Goal: Task Accomplishment & Management: Use online tool/utility

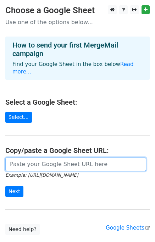
click at [19, 171] on input "url" at bounding box center [75, 163] width 141 height 13
paste input "https://docs.google.com/spreadsheets/d/1gZW_gHr1m-OBQ6FUVgFDm6xCO4pfi2wh2TWkHk3…"
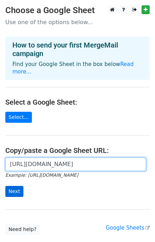
type input "https://docs.google.com/spreadsheets/d/1gZW_gHr1m-OBQ6FUVgFDm6xCO4pfi2wh2TWkHk3…"
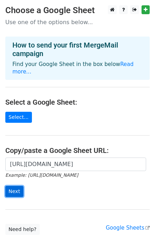
scroll to position [0, 0]
click at [9, 197] on input "Next" at bounding box center [14, 191] width 18 height 11
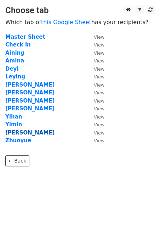
click at [14, 134] on strong "Yujie" at bounding box center [29, 132] width 49 height 6
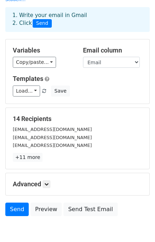
scroll to position [86, 0]
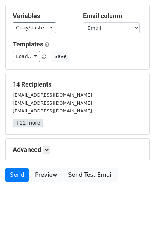
click at [40, 118] on link "+11 more" at bounding box center [28, 122] width 30 height 9
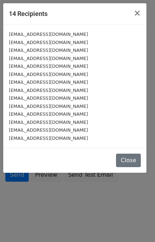
scroll to position [78, 0]
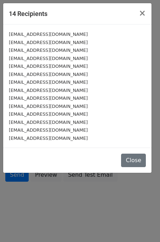
click at [25, 37] on small "zl5070@nyu.edu" at bounding box center [48, 34] width 79 height 5
click at [145, 12] on button "×" at bounding box center [142, 13] width 18 height 20
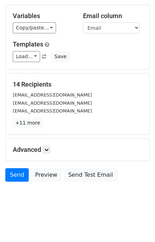
scroll to position [28, 0]
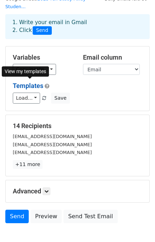
click at [33, 88] on link "Templates" at bounding box center [28, 85] width 30 height 7
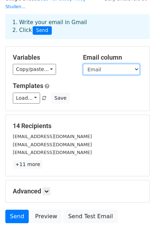
click at [124, 68] on select "Note Last First Preferred University ID Email Housing Exemption Admit Term at N…" at bounding box center [111, 69] width 57 height 11
click at [83, 64] on select "Note Last First Preferred University ID Email Housing Exemption Admit Term at N…" at bounding box center [111, 69] width 57 height 11
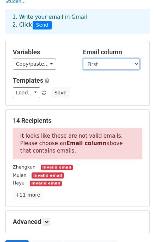
scroll to position [58, 0]
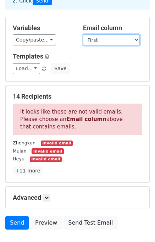
click at [105, 41] on select "Note Last First Preferred University ID Email Housing Exemption Admit Term at N…" at bounding box center [111, 39] width 57 height 11
select select "Email"
click at [83, 34] on select "Note Last First Preferred University ID Email Housing Exemption Admit Term at N…" at bounding box center [111, 39] width 57 height 11
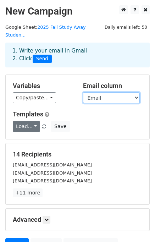
scroll to position [0, 0]
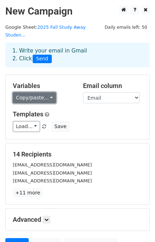
click at [56, 95] on link "Copy/paste..." at bounding box center [34, 97] width 43 height 11
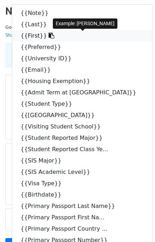
click at [34, 41] on link "{{First}}" at bounding box center [82, 35] width 140 height 11
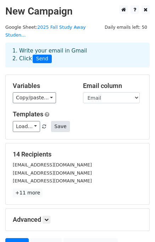
scroll to position [86, 0]
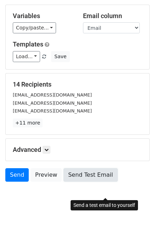
click at [106, 173] on link "Send Test Email" at bounding box center [90, 174] width 54 height 13
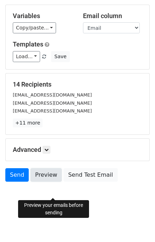
click at [50, 174] on link "Preview" at bounding box center [45, 174] width 31 height 13
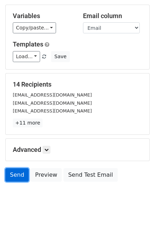
click at [11, 177] on link "Send" at bounding box center [16, 174] width 23 height 13
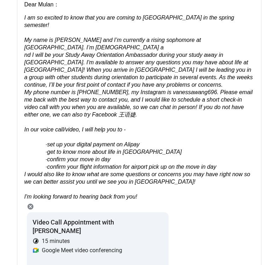
scroll to position [494, 0]
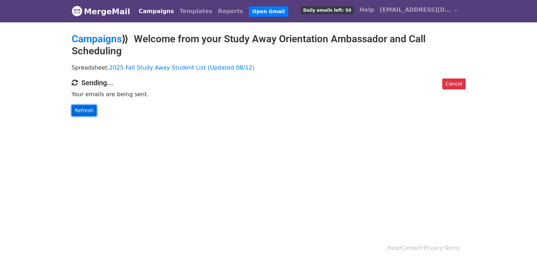
click at [80, 113] on link "Refresh" at bounding box center [84, 110] width 25 height 11
